Goal: Find specific page/section: Find specific page/section

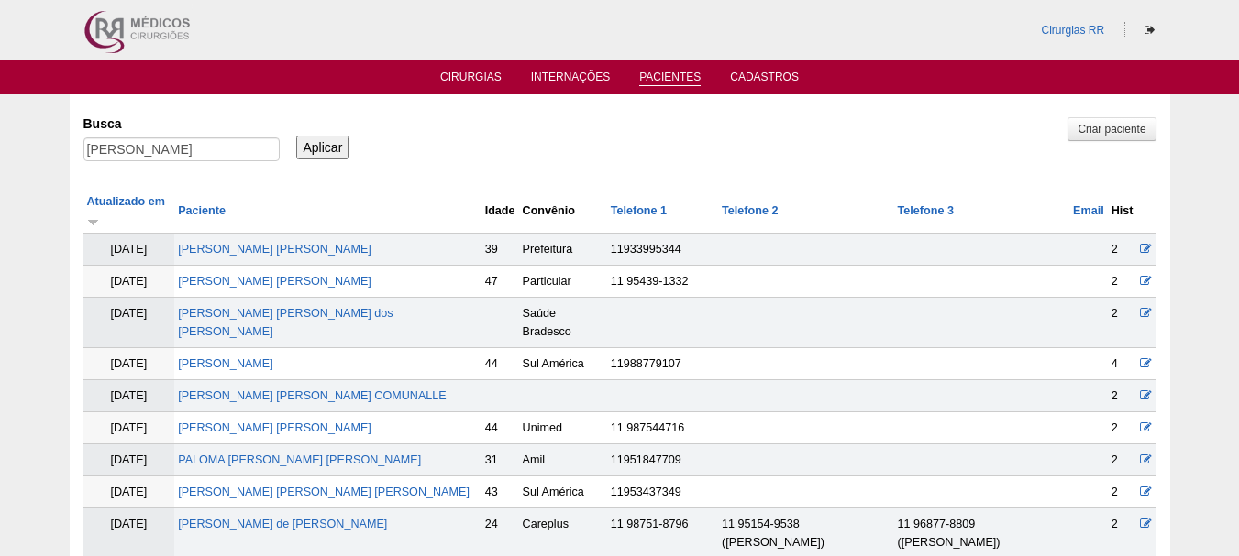
click at [678, 76] on link "Pacientes" at bounding box center [669, 79] width 61 height 16
drag, startPoint x: 255, startPoint y: 150, endPoint x: 59, endPoint y: 138, distance: 196.6
paste input "Adevani Dias"
type input "Adevani Dias"
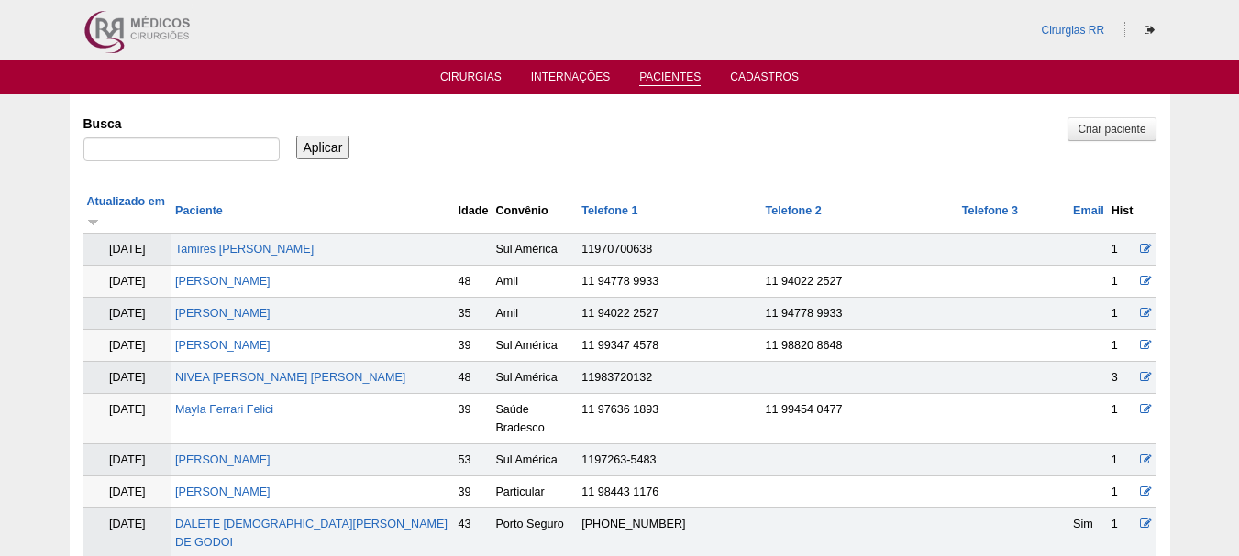
click at [331, 151] on input "Aplicar" at bounding box center [323, 148] width 54 height 24
click at [189, 144] on input "Busca" at bounding box center [181, 150] width 196 height 24
paste input "Adevani Dias"
type input "Adevani Dias"
click at [325, 153] on input "Aplicar" at bounding box center [323, 148] width 54 height 24
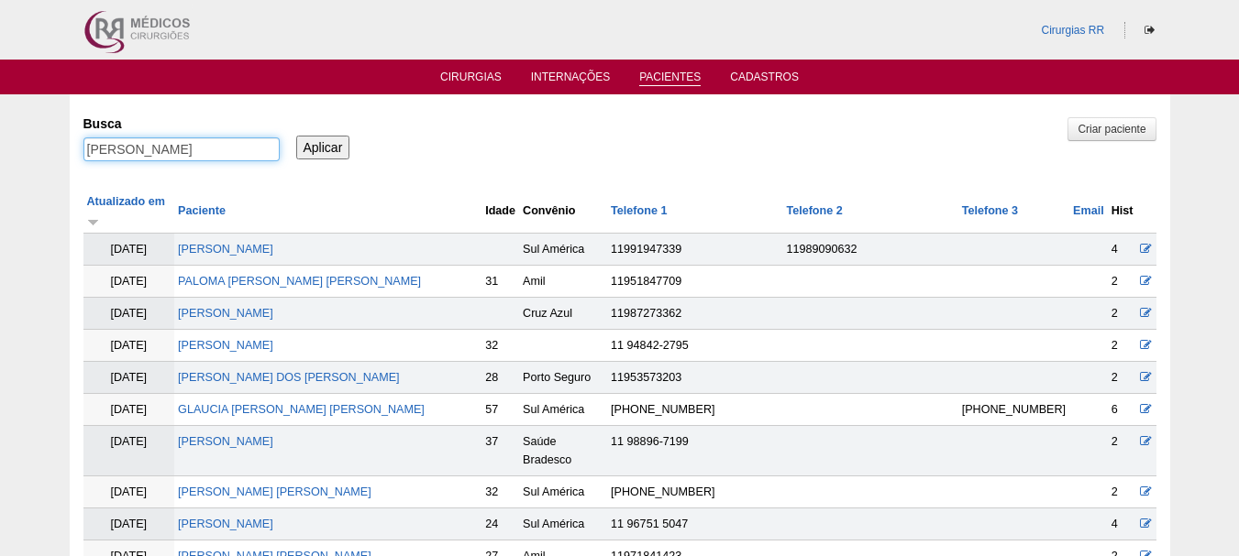
click at [212, 153] on input "Adevani Dias" at bounding box center [181, 150] width 196 height 24
type input "Adevani"
click at [296, 136] on input "Aplicar" at bounding box center [323, 148] width 54 height 24
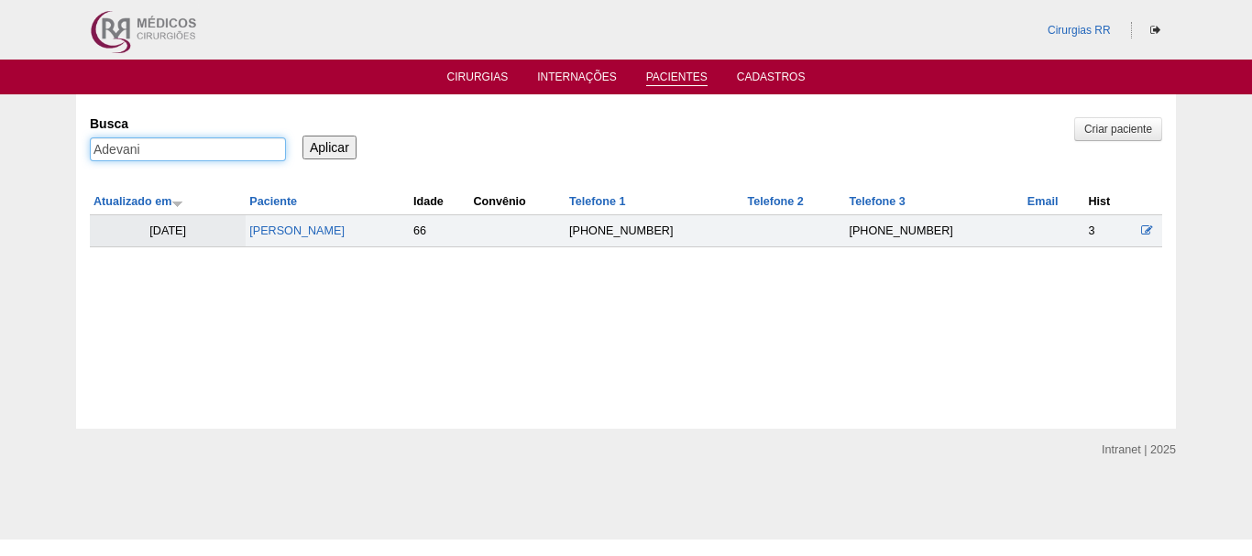
drag, startPoint x: 232, startPoint y: 158, endPoint x: 0, endPoint y: 137, distance: 232.9
click at [0, 137] on div "Pacientes Criar paciente [GEOGRAPHIC_DATA] Adevani Aplicar Atualizado em Pacien…" at bounding box center [626, 261] width 1252 height 335
paste input "[PERSON_NAME]"
type input "[PERSON_NAME]"
click at [343, 149] on input "Aplicar" at bounding box center [330, 148] width 54 height 24
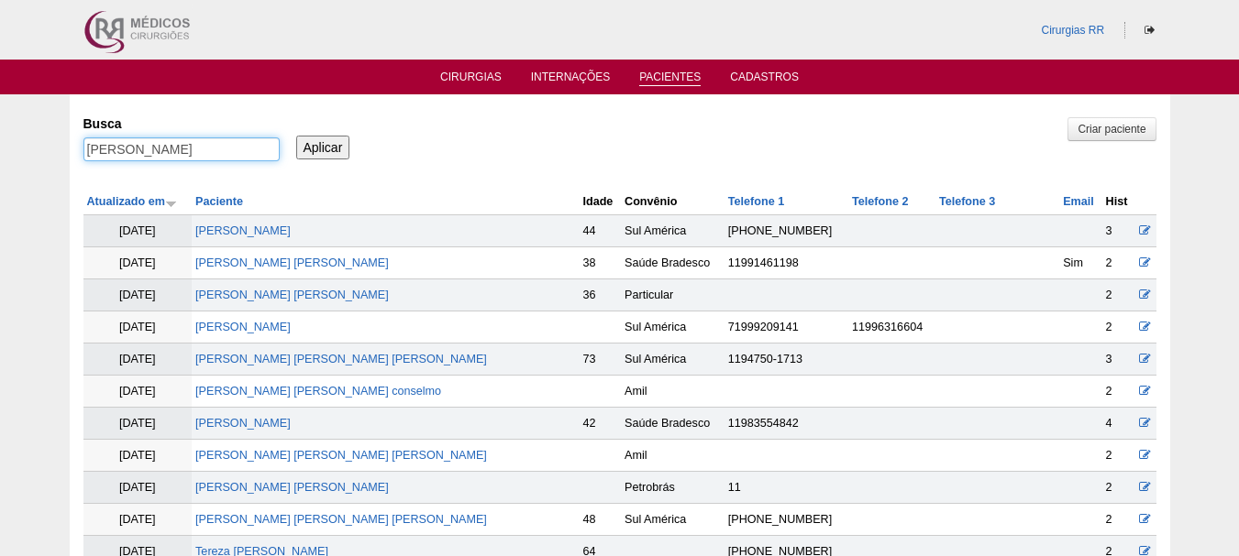
click at [118, 145] on input "Mirian Tereza" at bounding box center [181, 150] width 196 height 24
type input "Mirian Tereza"
click at [296, 136] on input "Aplicar" at bounding box center [323, 148] width 54 height 24
drag, startPoint x: 206, startPoint y: 151, endPoint x: 69, endPoint y: 142, distance: 137.8
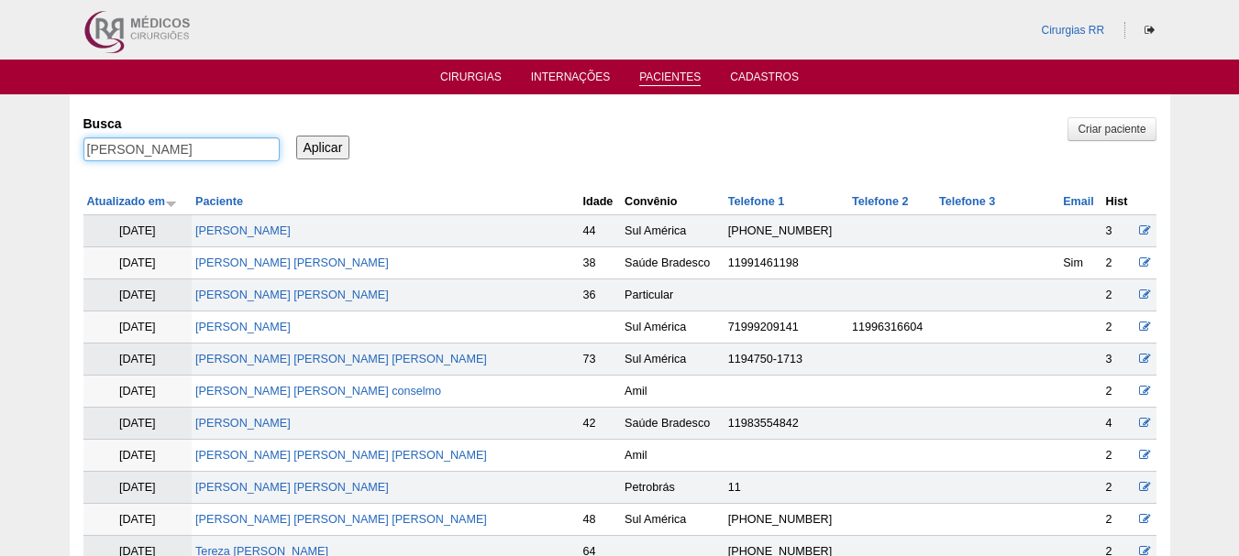
type input "[PERSON_NAME]"
click at [296, 136] on input "Aplicar" at bounding box center [323, 148] width 54 height 24
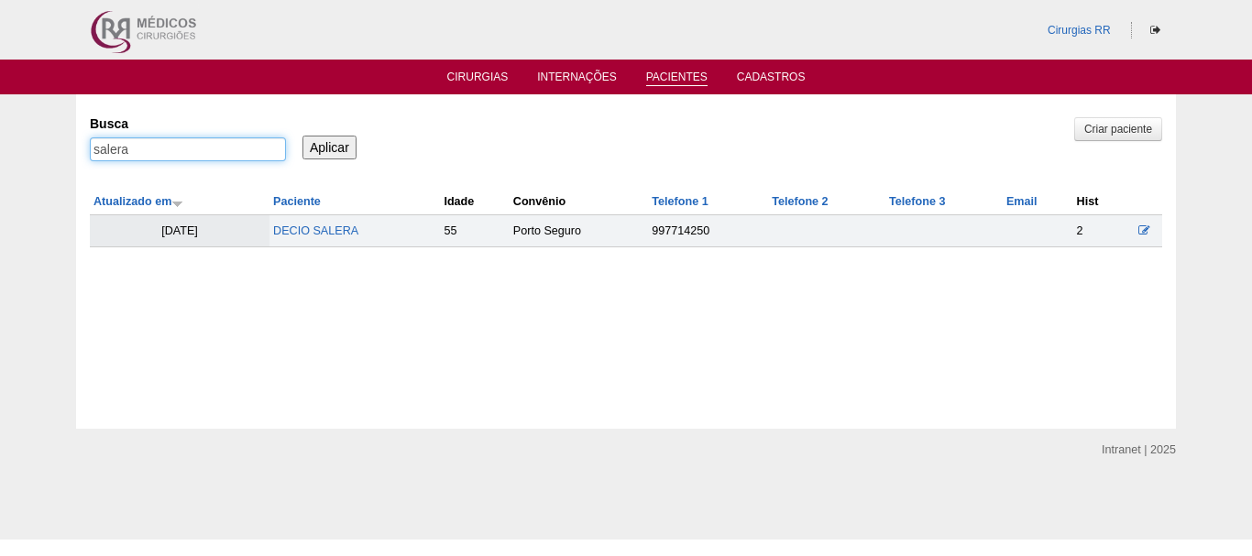
drag, startPoint x: 185, startPoint y: 153, endPoint x: 0, endPoint y: 126, distance: 187.2
click at [0, 126] on div "Pacientes Criar paciente [GEOGRAPHIC_DATA] [GEOGRAPHIC_DATA] Aplicar Atualizado…" at bounding box center [626, 261] width 1252 height 335
paste input "Rosemeire"
type input "Rosemeire"
click at [327, 150] on input "Aplicar" at bounding box center [330, 148] width 54 height 24
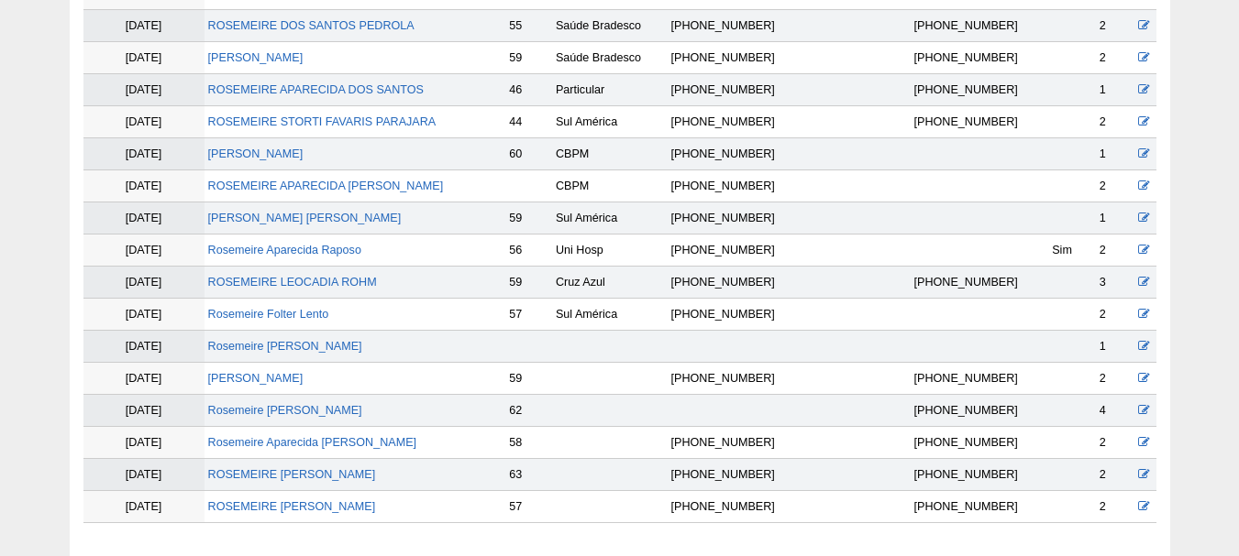
scroll to position [1192, 0]
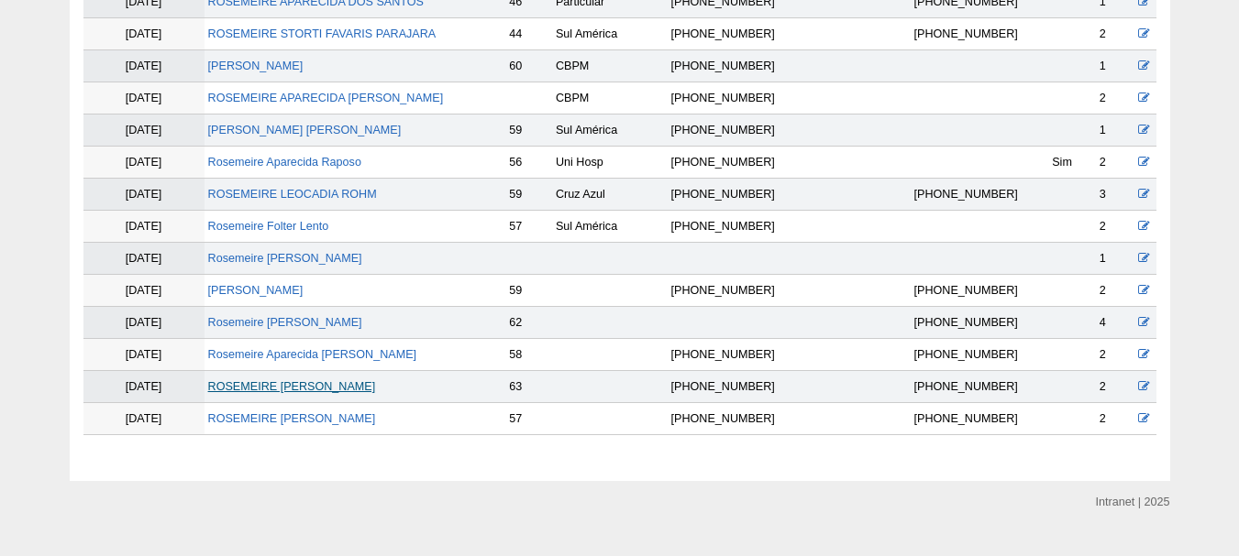
click at [340, 391] on link "ROSEMEIRE [PERSON_NAME]" at bounding box center [292, 386] width 168 height 13
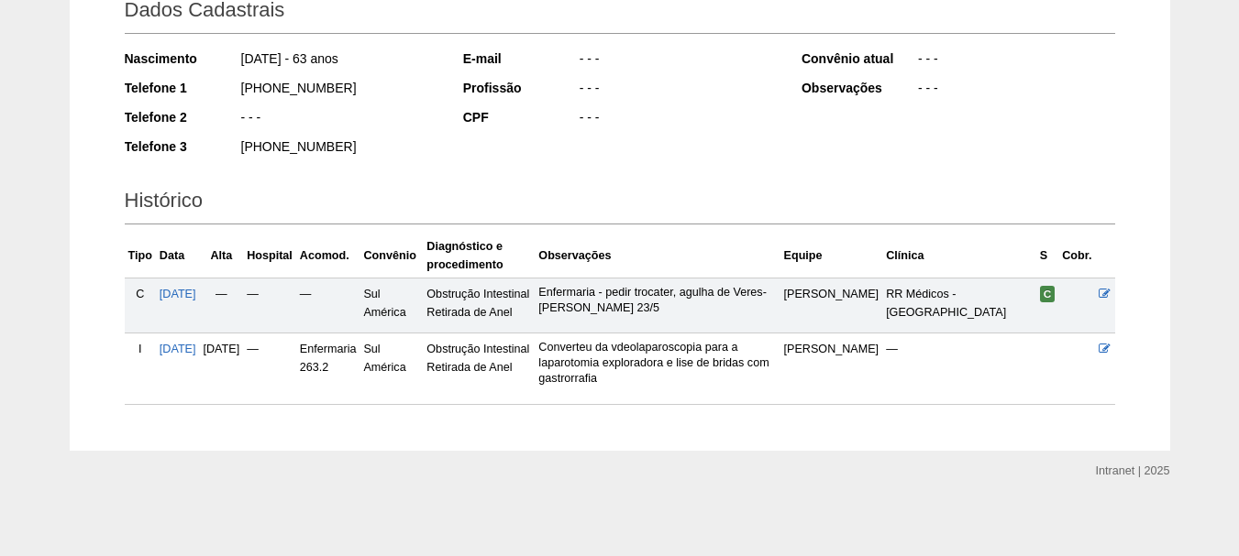
scroll to position [286, 0]
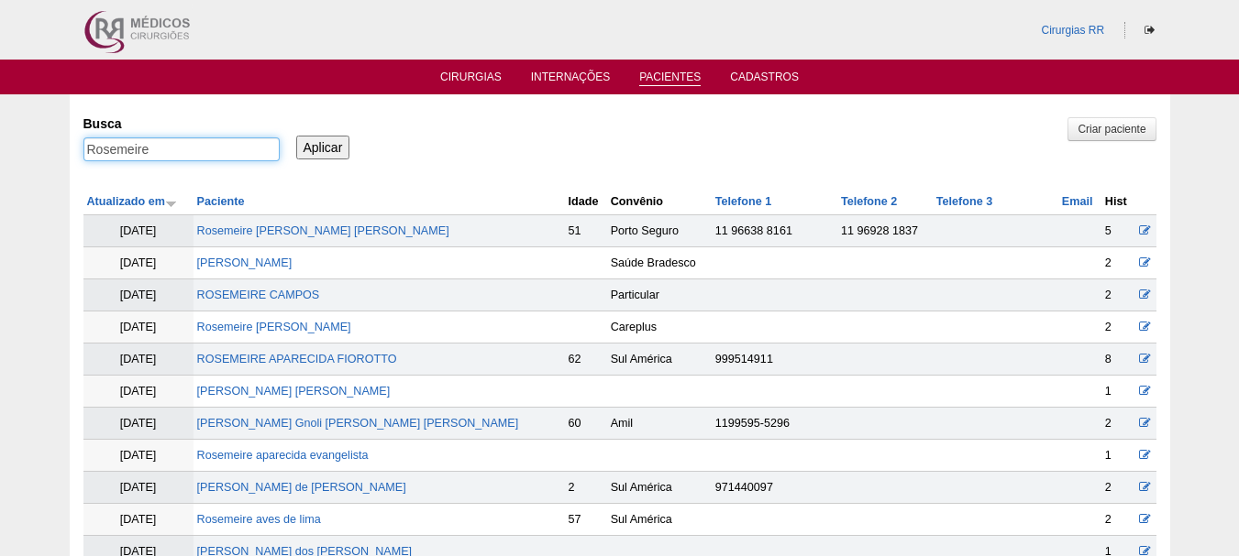
drag, startPoint x: 162, startPoint y: 148, endPoint x: 12, endPoint y: 133, distance: 151.1
paste input "Jessica Bonano"
type input "Jessica Bonano"
click at [322, 151] on input "Aplicar" at bounding box center [323, 148] width 54 height 24
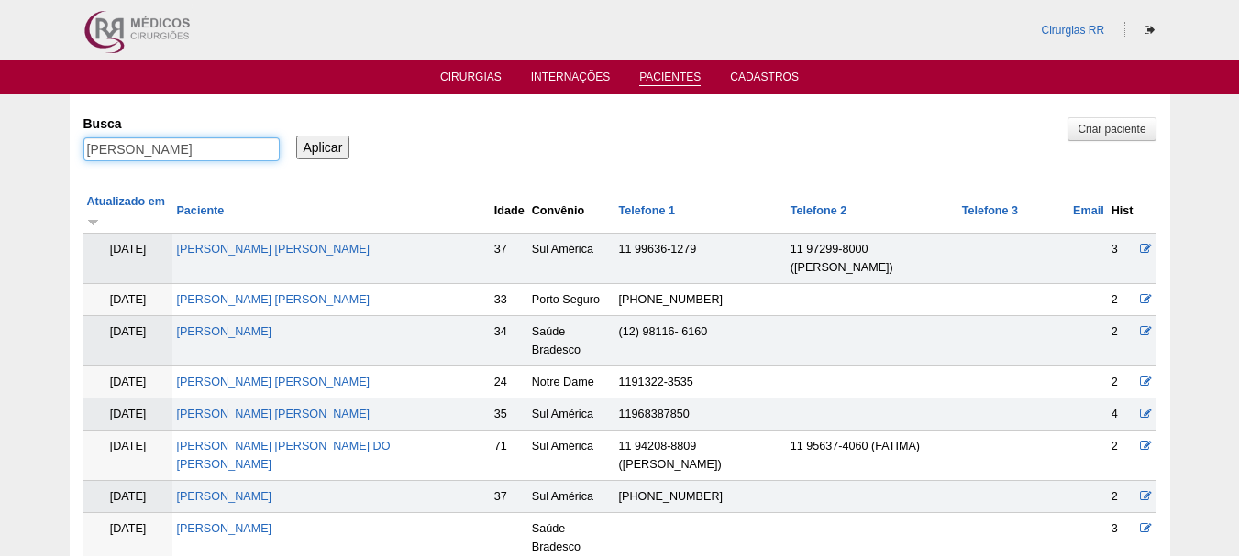
drag, startPoint x: 134, startPoint y: 149, endPoint x: 46, endPoint y: 135, distance: 89.1
type input "Bonano"
click at [296, 136] on input "Aplicar" at bounding box center [323, 148] width 54 height 24
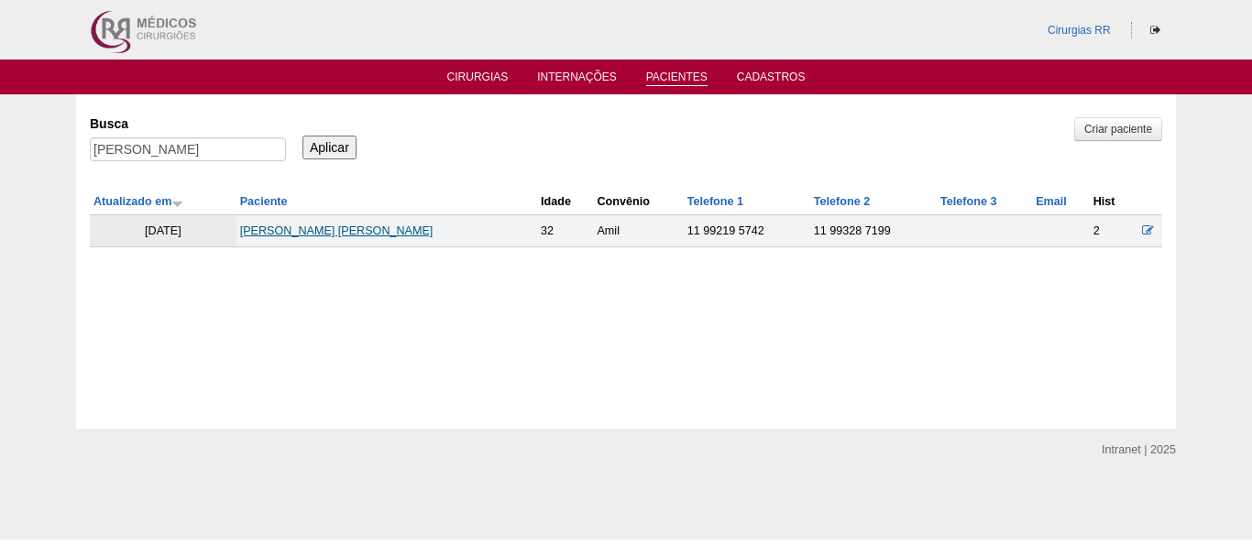
click at [302, 229] on link "[PERSON_NAME] [PERSON_NAME]" at bounding box center [336, 231] width 193 height 13
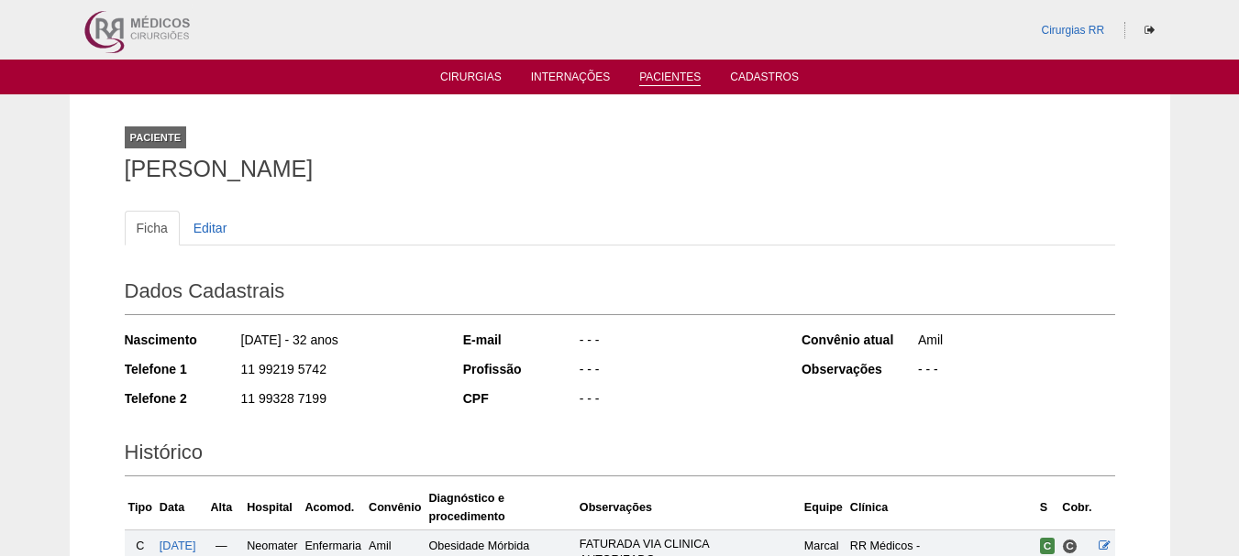
click at [673, 81] on link "Pacientes" at bounding box center [669, 79] width 61 height 16
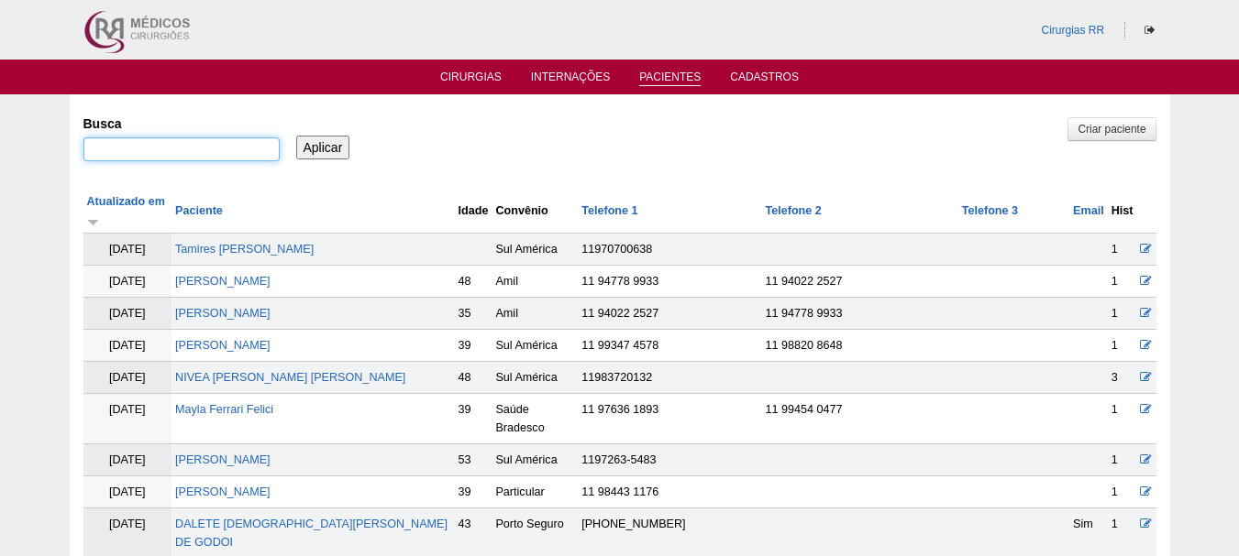
click at [215, 152] on input "Busca" at bounding box center [181, 150] width 196 height 24
paste input "[PERSON_NAME] [PERSON_NAME]"
type input "[PERSON_NAME] [PERSON_NAME]"
click at [292, 146] on div "Aplicar" at bounding box center [329, 133] width 74 height 50
click at [315, 144] on input "Aplicar" at bounding box center [323, 148] width 54 height 24
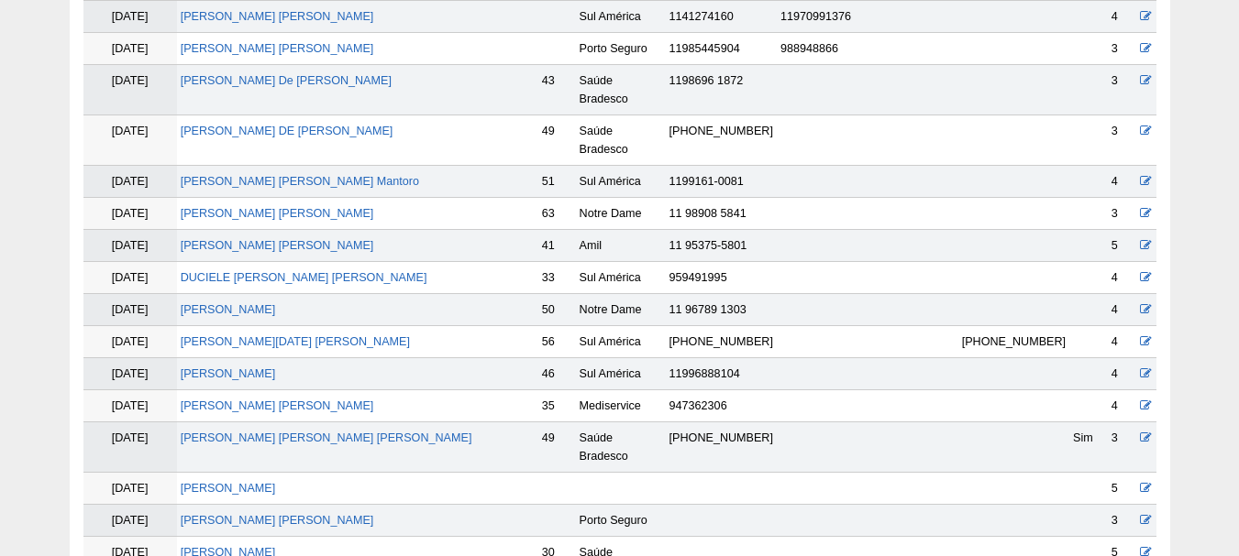
scroll to position [1467, 0]
